Goal: Task Accomplishment & Management: Use online tool/utility

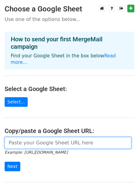
click at [68, 137] on input "url" at bounding box center [68, 143] width 127 height 12
click at [26, 137] on input "url" at bounding box center [68, 143] width 127 height 12
paste input "https://docs.google.com/spreadsheets/d/1USkVXZUmT9GyI5FI_mP70iHpDq0WGZqmGTOun4L…"
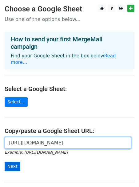
type input "https://docs.google.com/spreadsheets/d/1USkVXZUmT9GyI5FI_mP70iHpDq0WGZqmGTOun4L…"
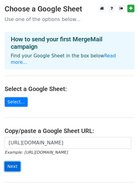
click at [14, 161] on input "Next" at bounding box center [13, 166] width 16 height 10
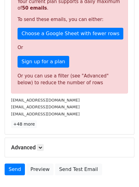
scroll to position [198, 0]
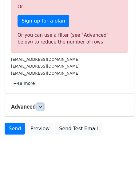
click at [39, 108] on link at bounding box center [40, 106] width 7 height 7
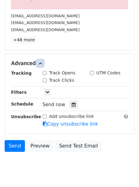
scroll to position [258, 0]
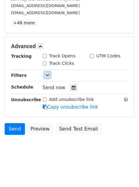
click at [48, 74] on icon at bounding box center [48, 75] width 4 height 4
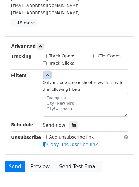
click at [48, 74] on icon at bounding box center [48, 75] width 4 height 4
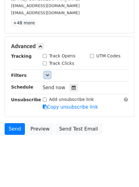
scroll to position [0, 0]
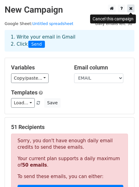
click at [129, 8] on icon at bounding box center [130, 8] width 3 height 4
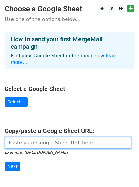
click at [47, 137] on input "url" at bounding box center [68, 143] width 127 height 12
paste input "https://docs.google.com/spreadsheets/d/1USkVXZUmT9GyI5FI_mP70iHpDq0WGZqmGTOun4L…"
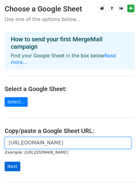
type input "https://docs.google.com/spreadsheets/d/1USkVXZUmT9GyI5FI_mP70iHpDq0WGZqmGTOun4L…"
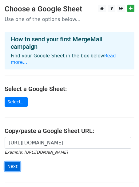
click at [14, 161] on input "Next" at bounding box center [13, 166] width 16 height 10
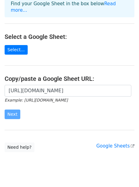
scroll to position [60, 0]
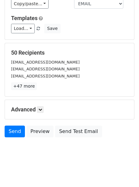
scroll to position [77, 0]
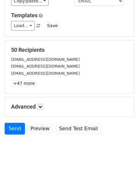
click at [133, 1] on div "Variables Copy/paste... {{CARRIER}} {{DOT ACTIVE}} {{MC}} {{DOT}} {{DATE}} {{CO…" at bounding box center [69, 9] width 129 height 56
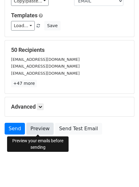
click at [39, 125] on link "Preview" at bounding box center [39, 129] width 27 height 12
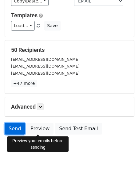
click at [12, 130] on link "Send" at bounding box center [15, 129] width 20 height 12
